Goal: Communication & Community: Share content

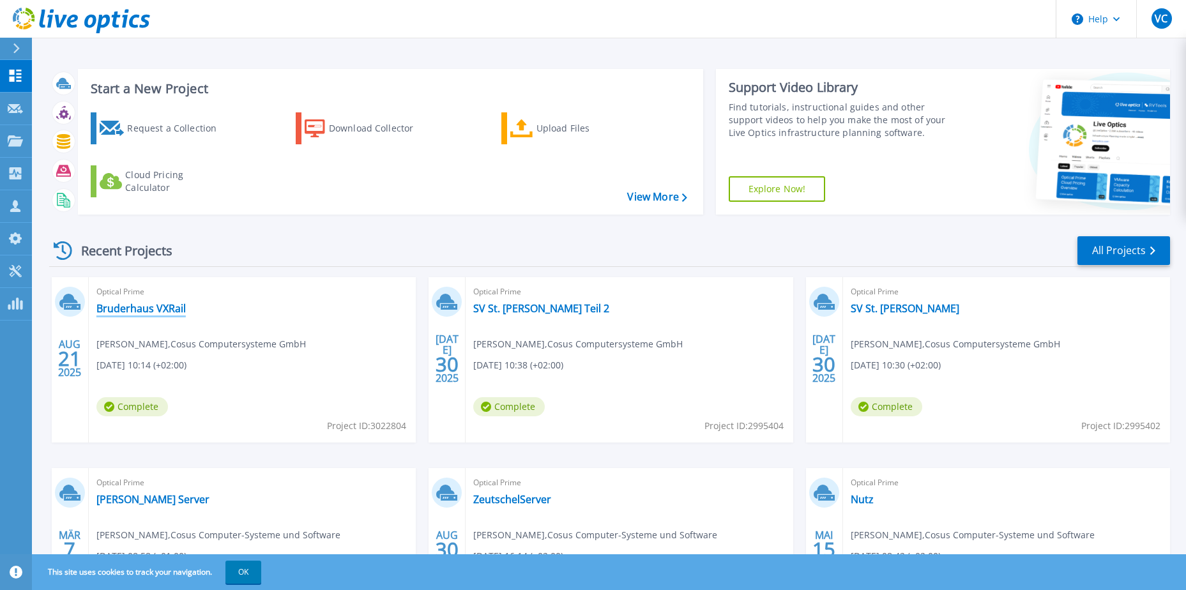
click at [174, 307] on link "Bruderhaus VXRail" at bounding box center [140, 308] width 89 height 13
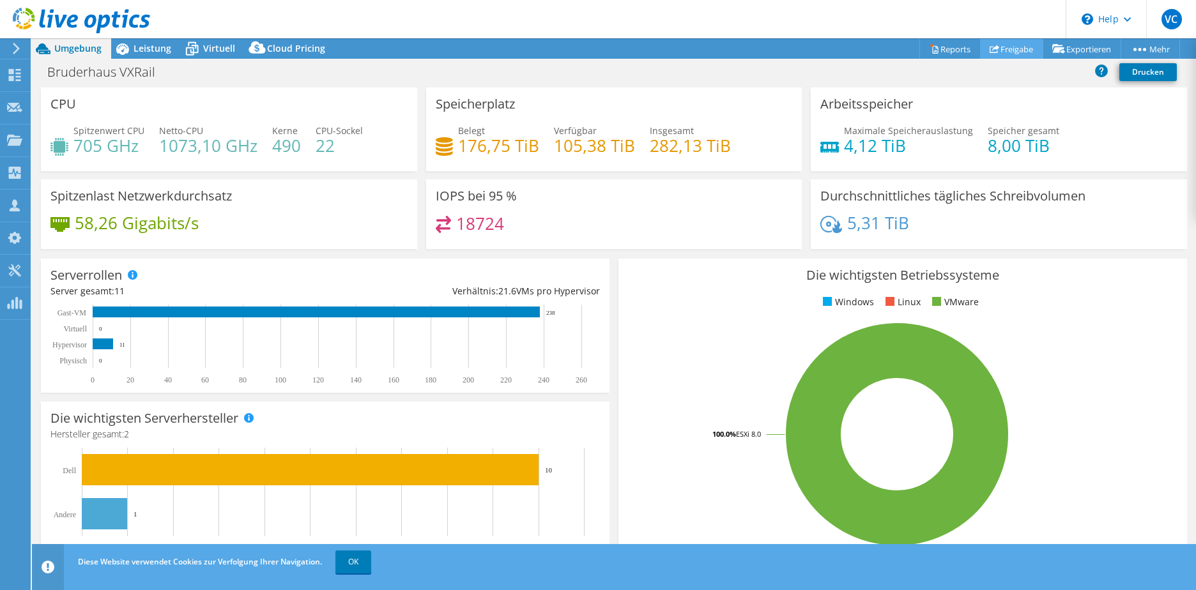
click at [1013, 53] on link "Freigabe" at bounding box center [1011, 49] width 63 height 20
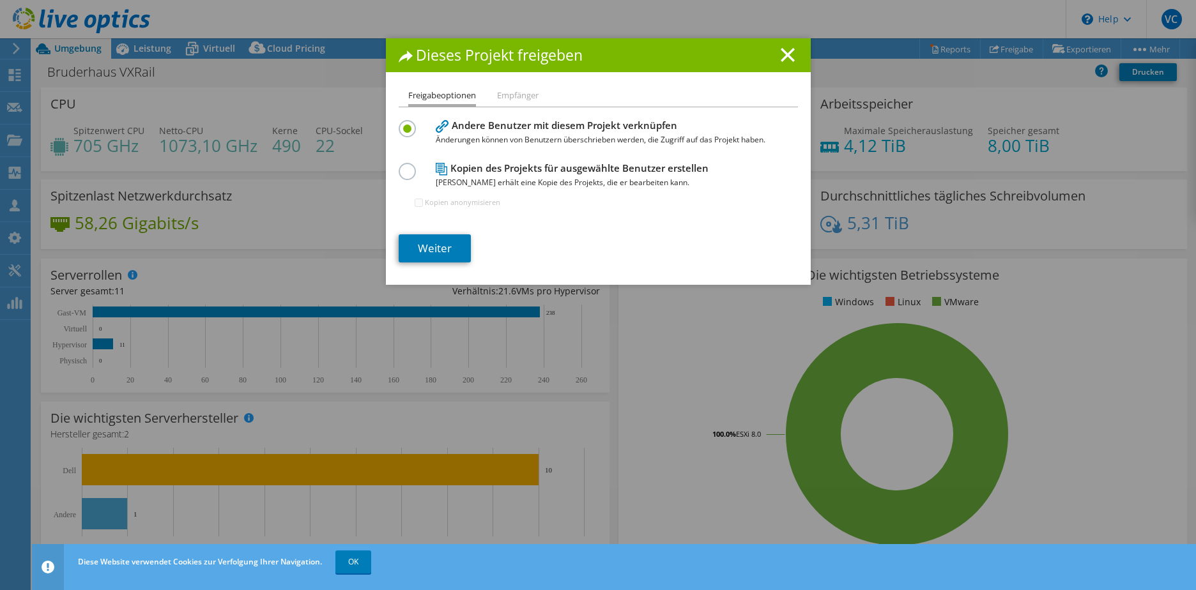
click at [512, 96] on li "Empfänger" at bounding box center [518, 96] width 42 height 16
click at [445, 250] on link "Weiter" at bounding box center [435, 248] width 72 height 28
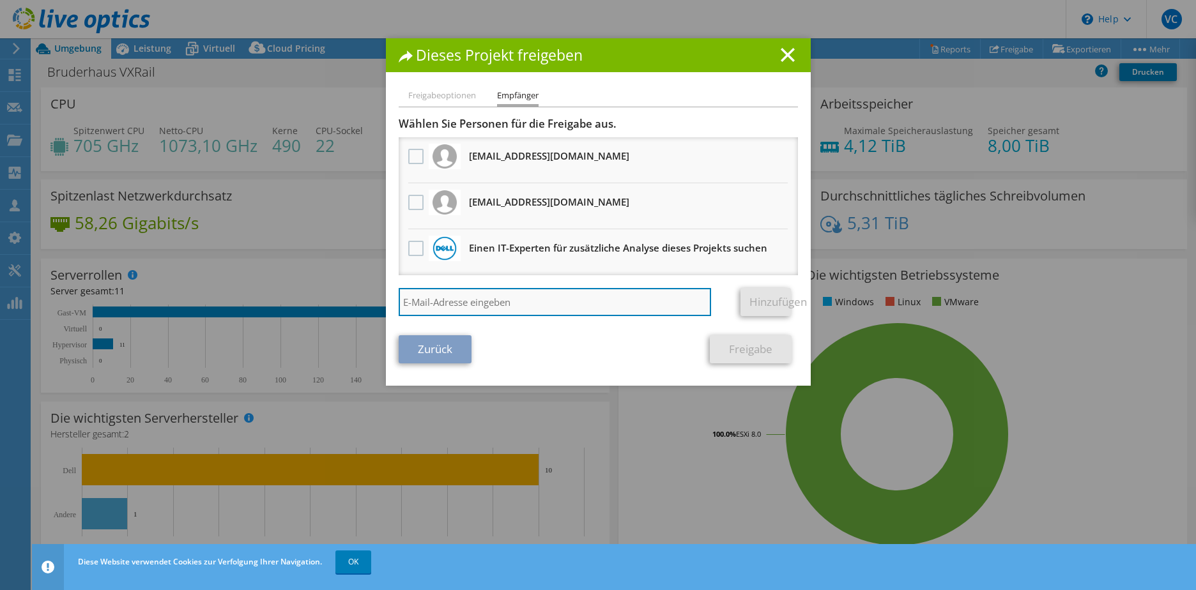
click at [489, 305] on input "search" at bounding box center [555, 302] width 313 height 28
paste input "johannesb@tim.de"
type input "johannesb@tim.de"
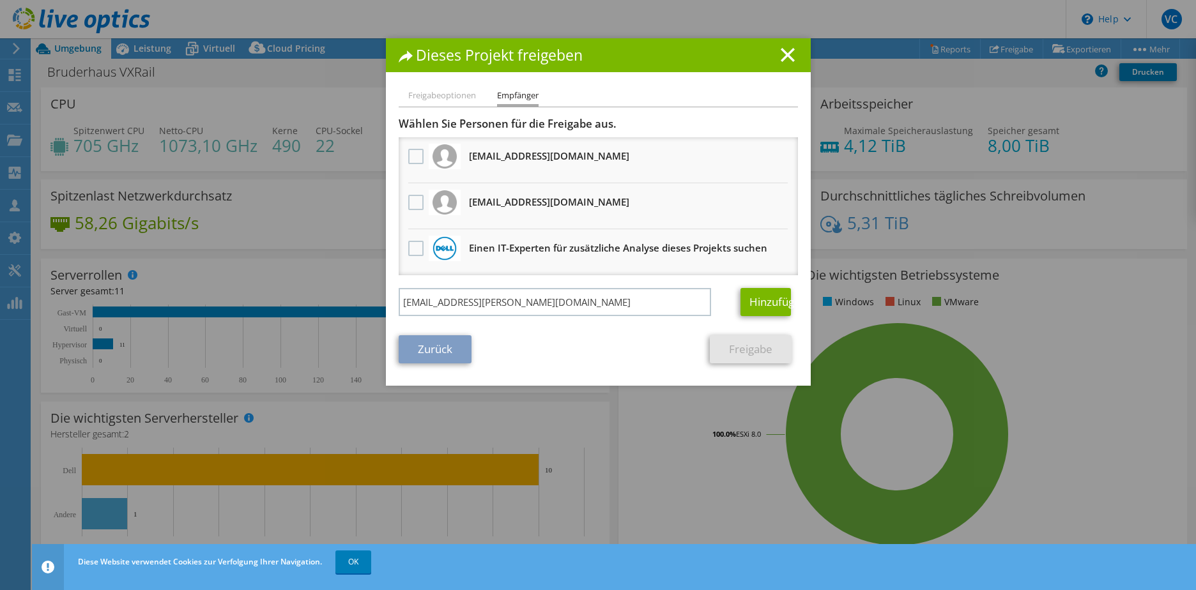
click at [735, 295] on div "Hinzufügen" at bounding box center [764, 302] width 66 height 28
click at [747, 303] on link "Hinzufügen" at bounding box center [765, 302] width 50 height 28
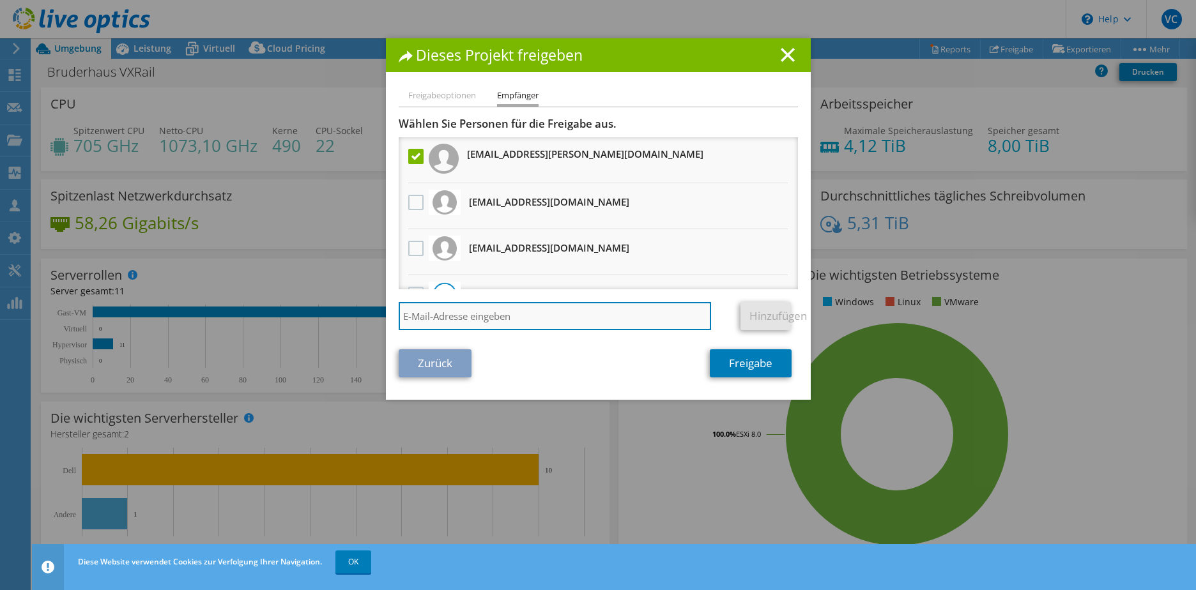
click at [567, 317] on input "search" at bounding box center [555, 316] width 313 height 28
paste input "soerenh@tim.de"
type input "soerenh@tim.de"
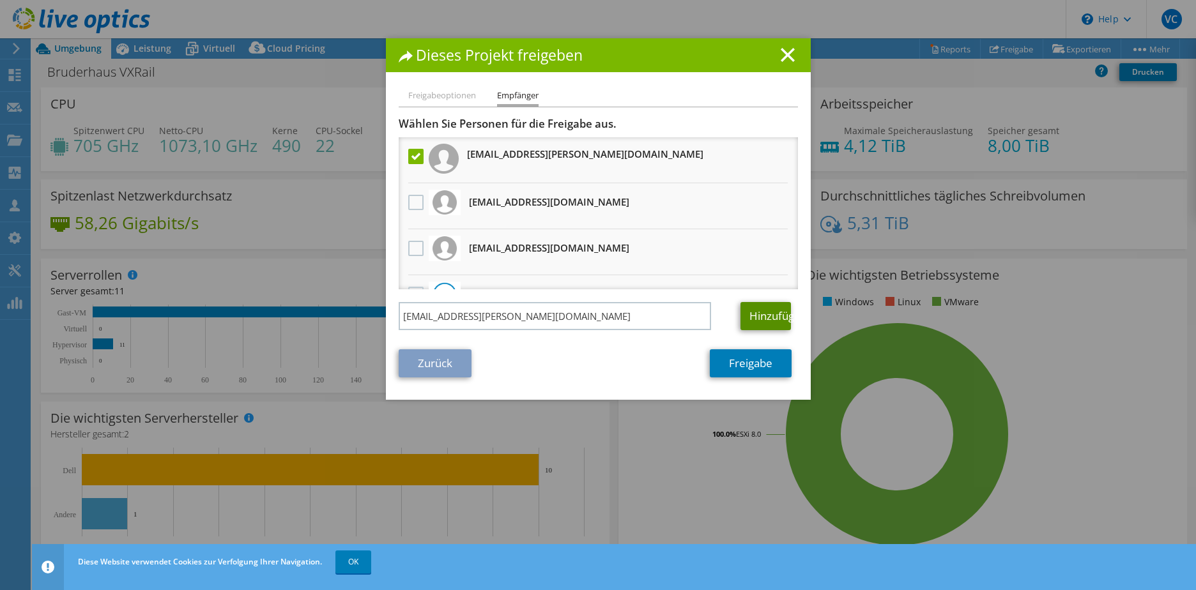
click at [746, 315] on link "Hinzufügen" at bounding box center [765, 316] width 50 height 28
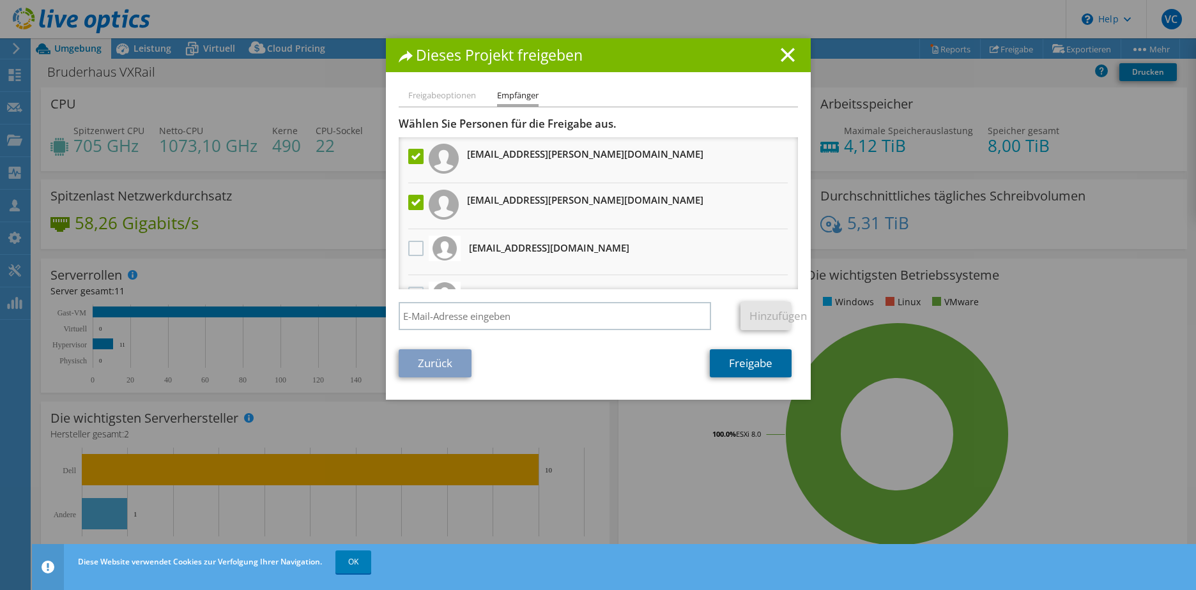
click at [758, 364] on link "Freigabe" at bounding box center [751, 363] width 82 height 28
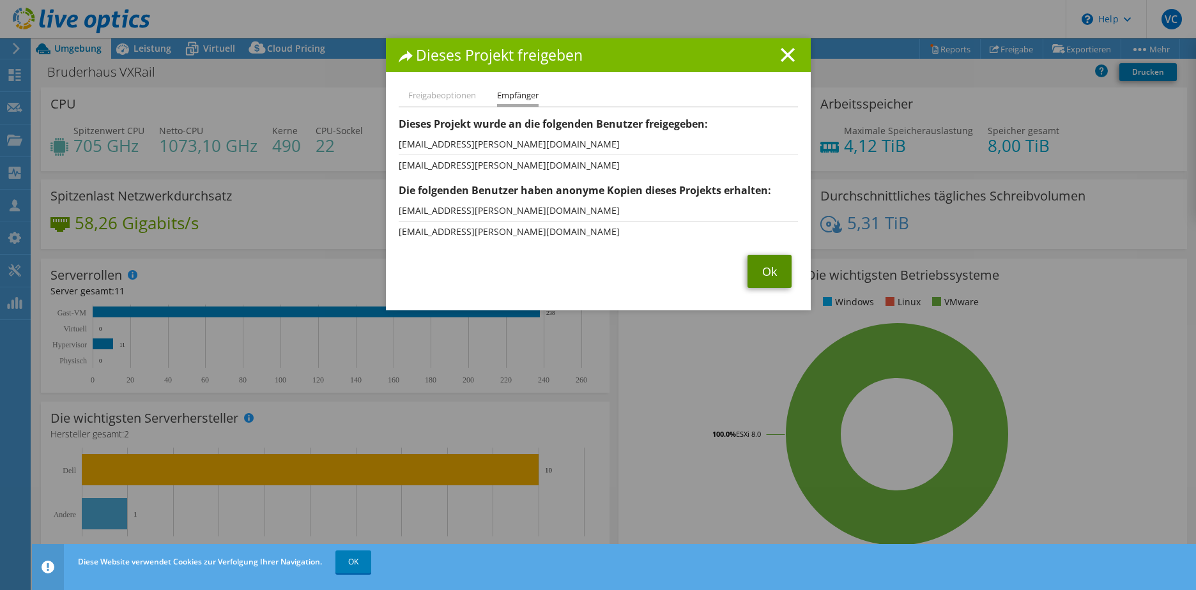
click at [747, 272] on link "Ok" at bounding box center [769, 271] width 44 height 33
